Goal: Information Seeking & Learning: Learn about a topic

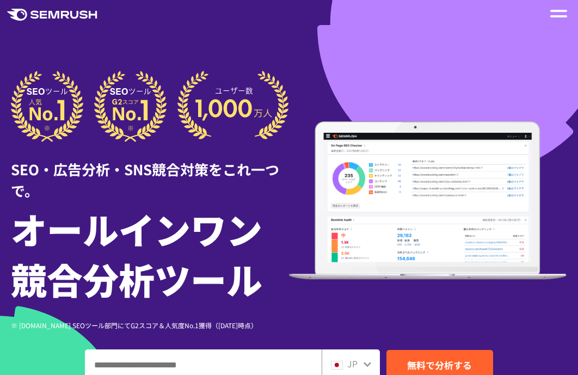
click at [176, 34] on div at bounding box center [289, 314] width 578 height 628
click at [554, 14] on div at bounding box center [559, 13] width 17 height 13
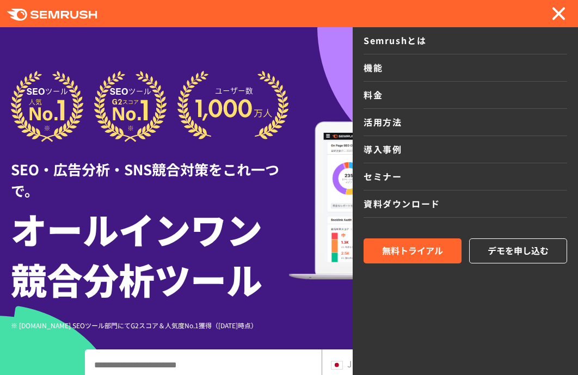
click at [360, 90] on div ".cls {fill: #FF642D;} .cls {fill: #FF642D;} Semrushとは 機能 料金 活用方法 導入事例 セミナー 資料ダウ…" at bounding box center [465, 201] width 225 height 348
click at [364, 90] on div ".cls {fill: #FF642D;} .cls {fill: #FF642D;} Semrushとは 機能 料金 活用方法 導入事例 セミナー 資料ダウ…" at bounding box center [465, 201] width 225 height 348
click at [379, 94] on link "料金" at bounding box center [466, 95] width 204 height 27
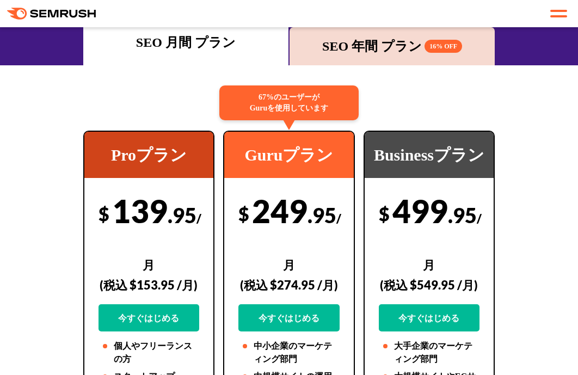
scroll to position [163, 0]
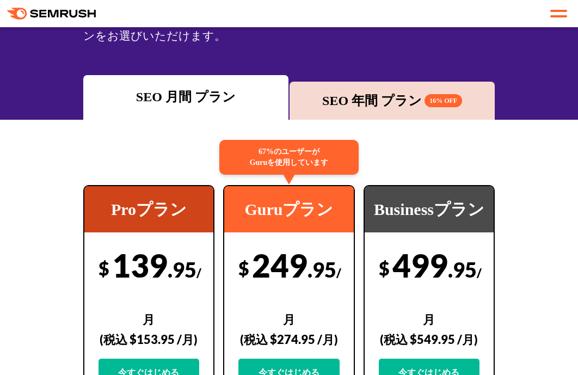
click at [337, 96] on div "SEO 年間 プラン 16% OFF" at bounding box center [392, 101] width 194 height 20
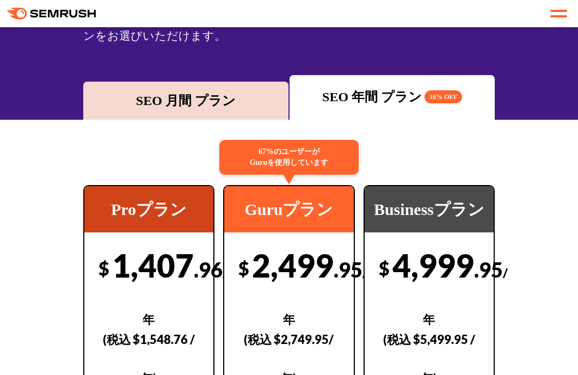
click at [211, 96] on div "SEO 月間 プラン" at bounding box center [186, 101] width 194 height 20
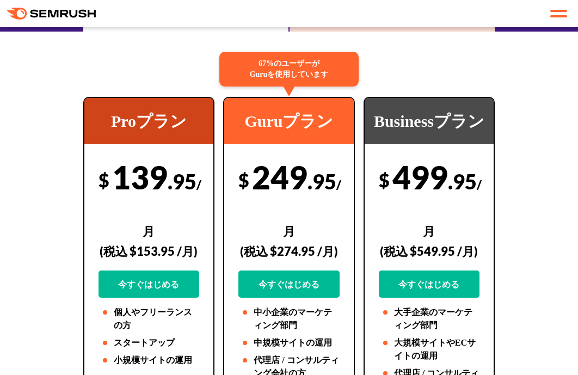
scroll to position [327, 0]
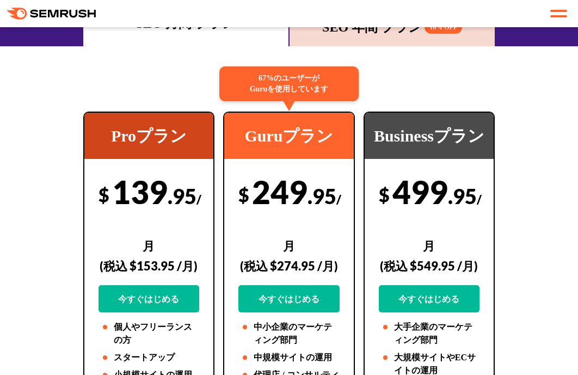
scroll to position [218, 0]
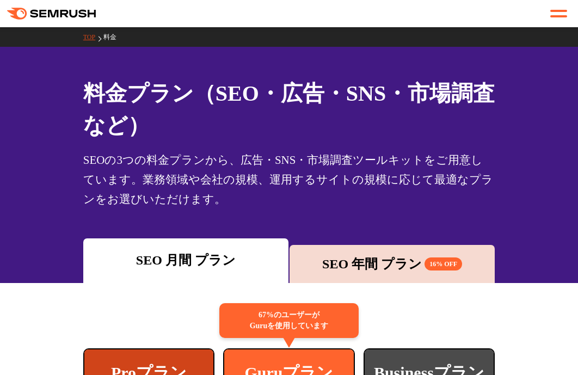
click at [66, 138] on div "料金プラン（SEO・広告・SNS・市場調査 など） SEOの3つの料金プランから、広告・SNS・市場調査ツールキットをご用意しています。業務領域や会社の規模、…" at bounding box center [289, 165] width 578 height 236
click at [71, 14] on icon at bounding box center [75, 14] width 8 height 8
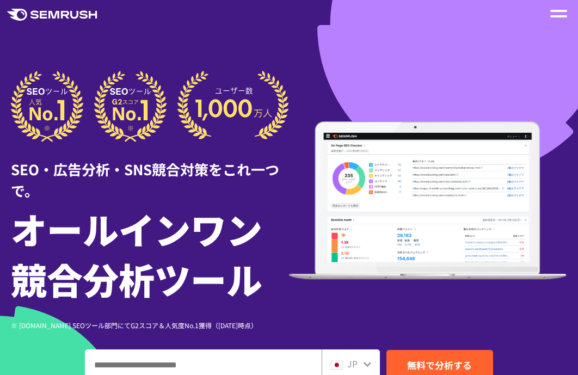
click at [183, 63] on div at bounding box center [289, 314] width 578 height 628
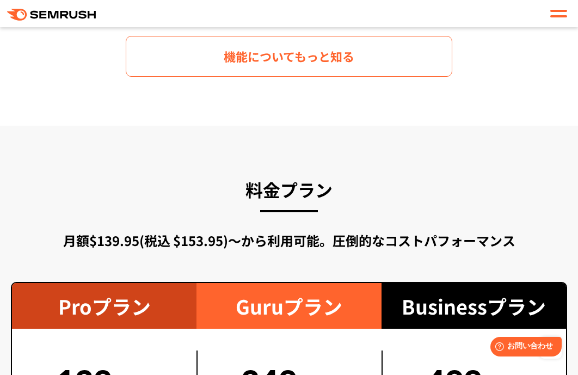
scroll to position [1849, 0]
